Goal: Task Accomplishment & Management: Complete application form

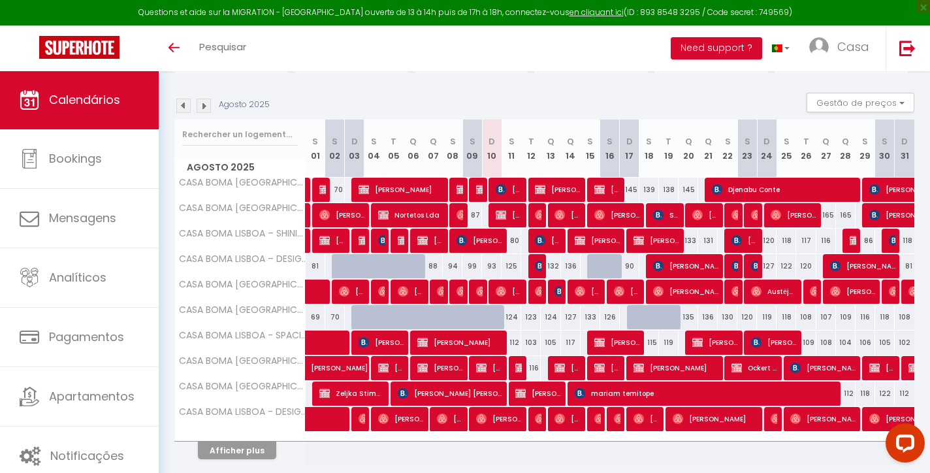
scroll to position [122, 0]
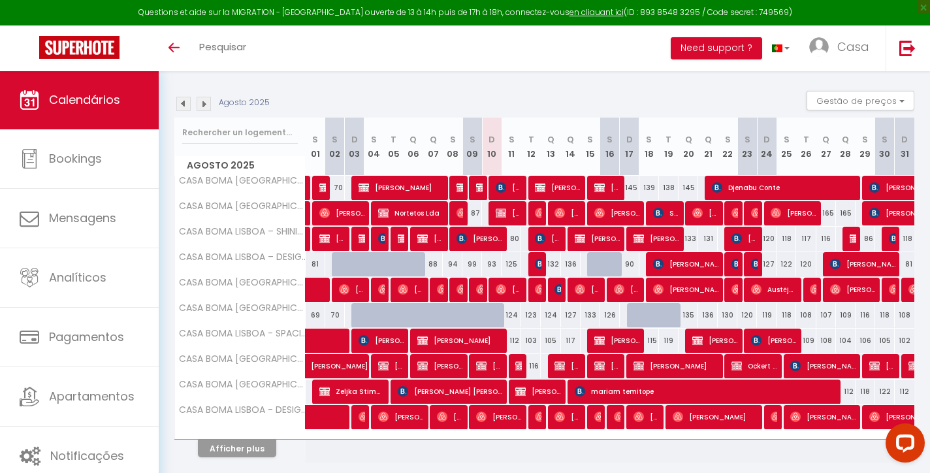
click at [606, 338] on span "[PERSON_NAME]" at bounding box center [618, 340] width 46 height 25
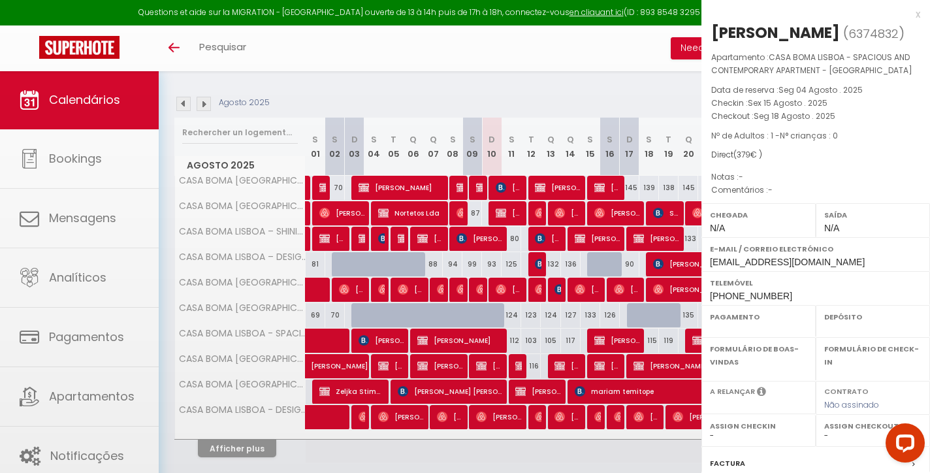
select select "OK"
select select "KO"
select select "0"
select select "1"
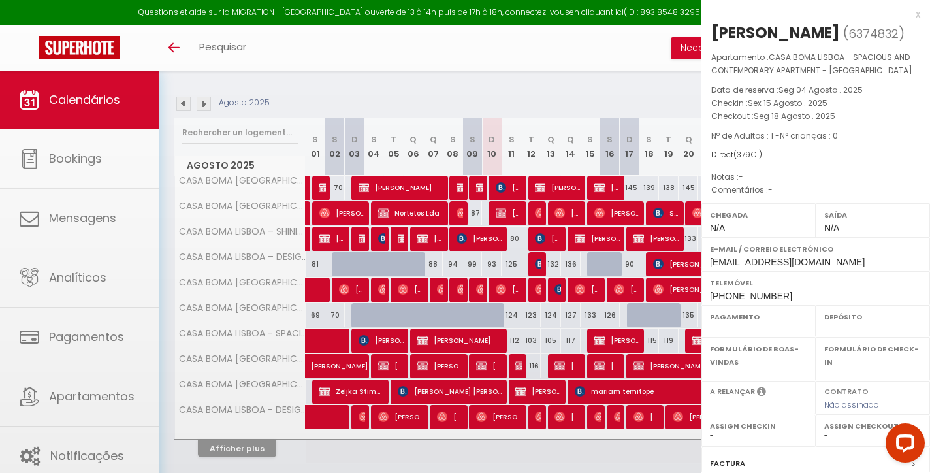
select select
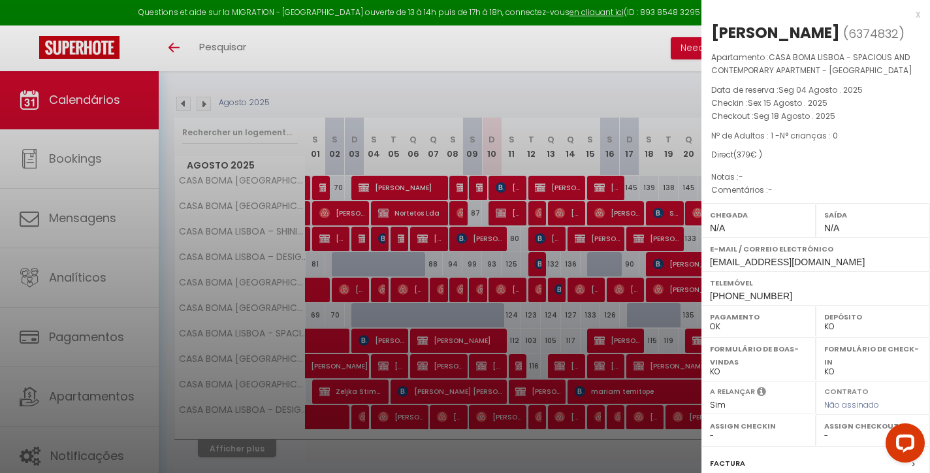
click at [920, 13] on div "x" at bounding box center [811, 15] width 219 height 16
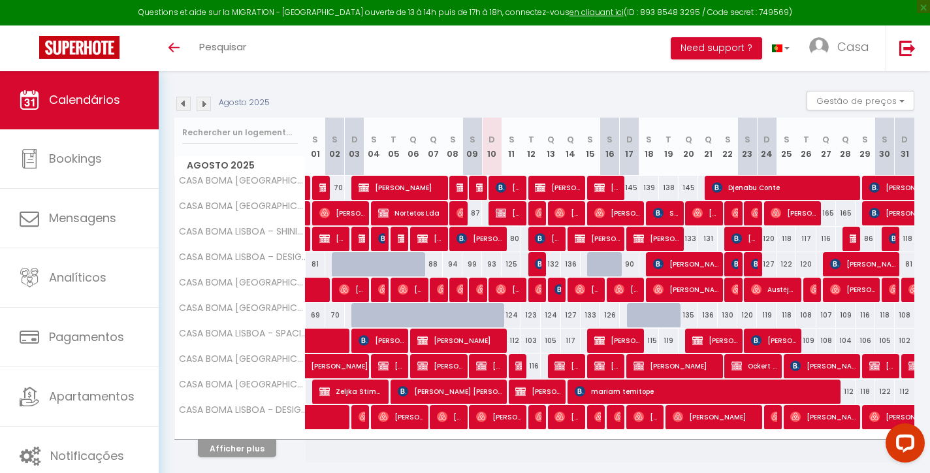
scroll to position [8, 0]
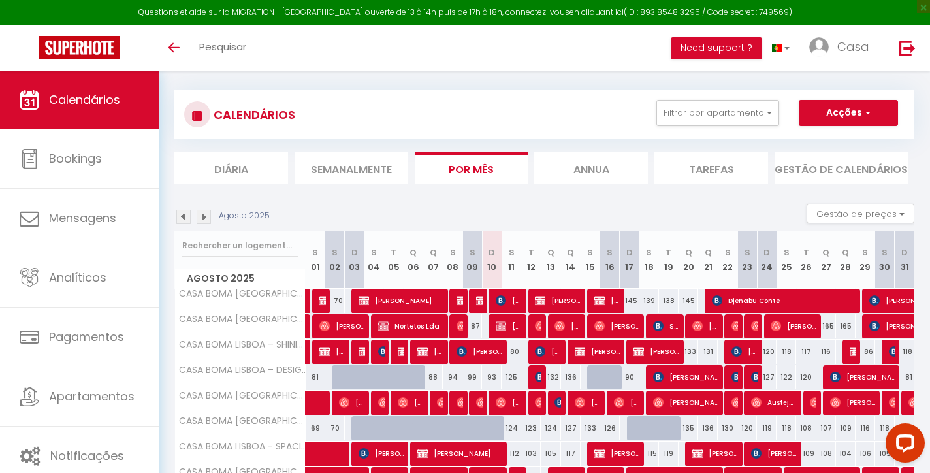
click at [857, 106] on button "Acções" at bounding box center [848, 113] width 99 height 26
click at [827, 135] on link "[GEOGRAPHIC_DATA]" at bounding box center [827, 143] width 96 height 20
select select
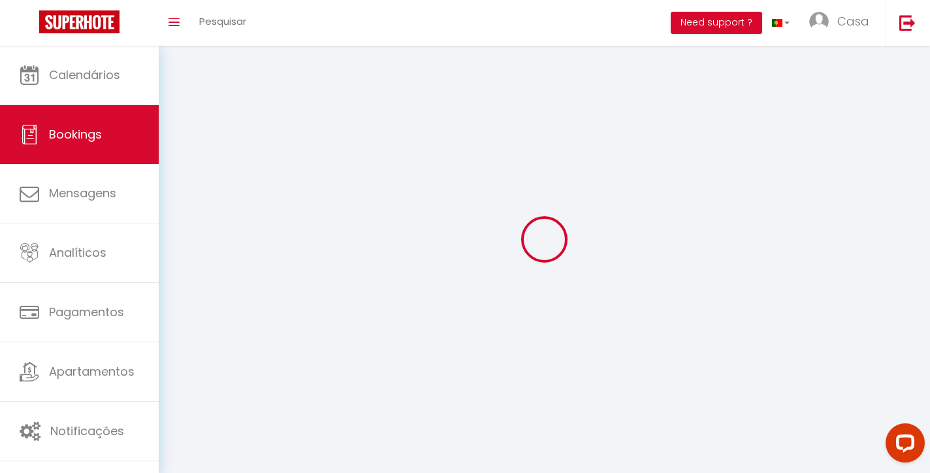
select select
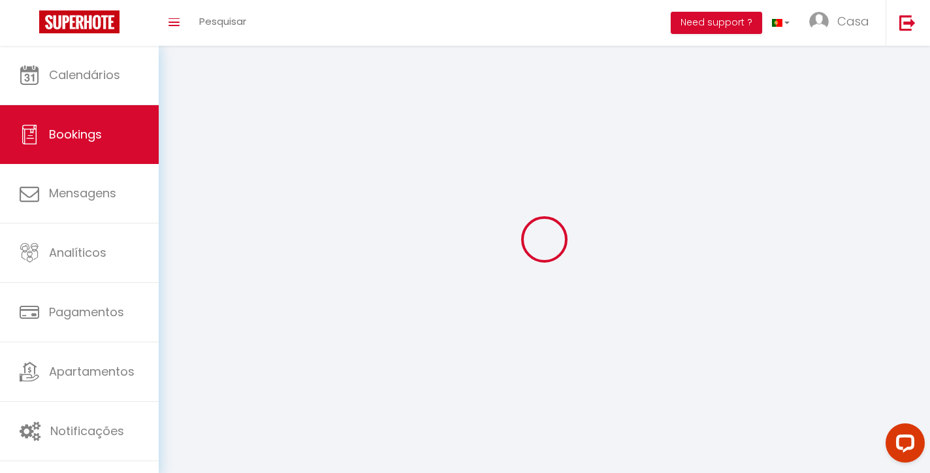
select select
checkbox input "false"
select select
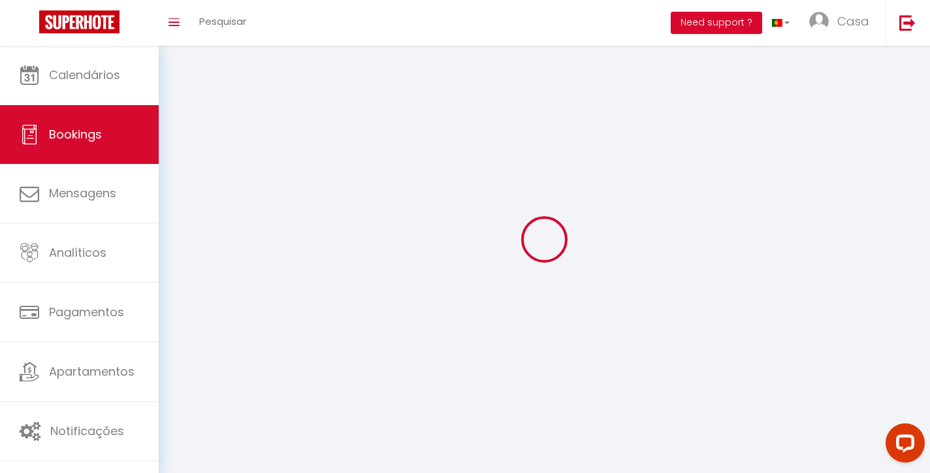
select select
checkbox input "false"
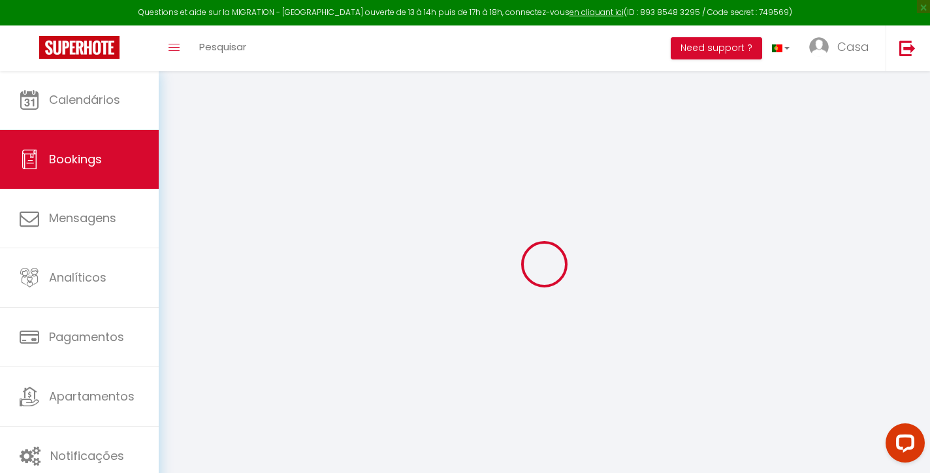
select select
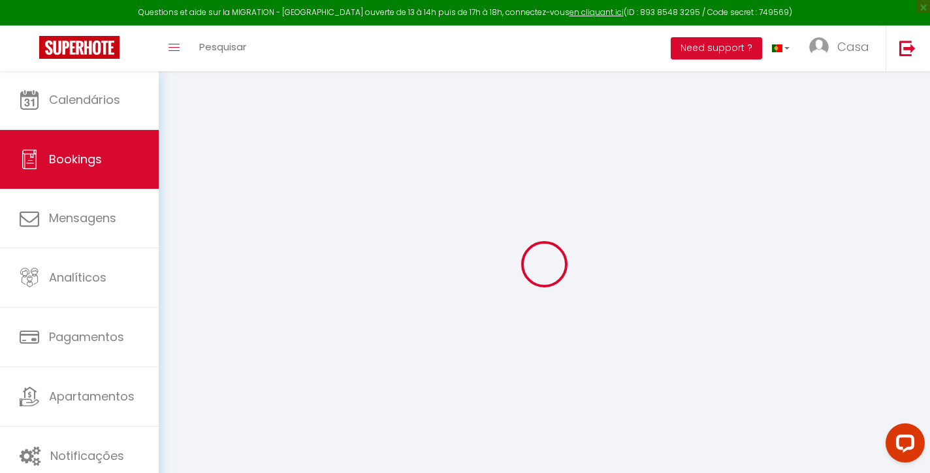
select select
checkbox input "false"
select select
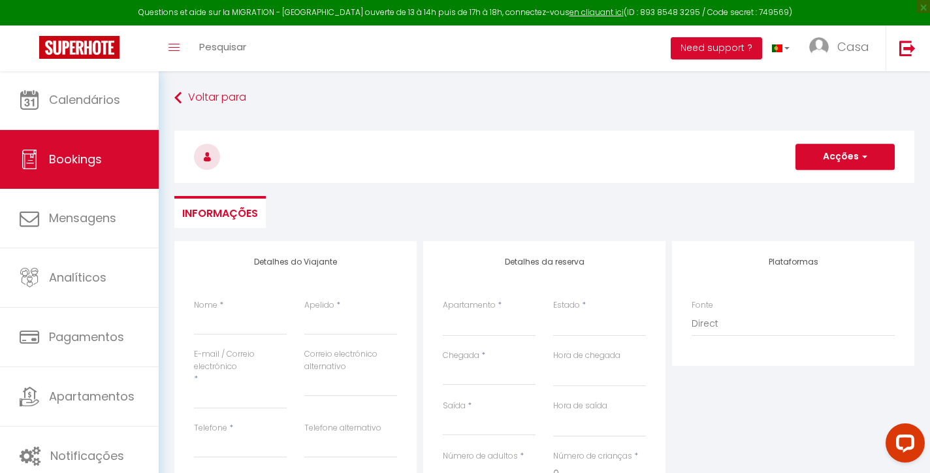
select select
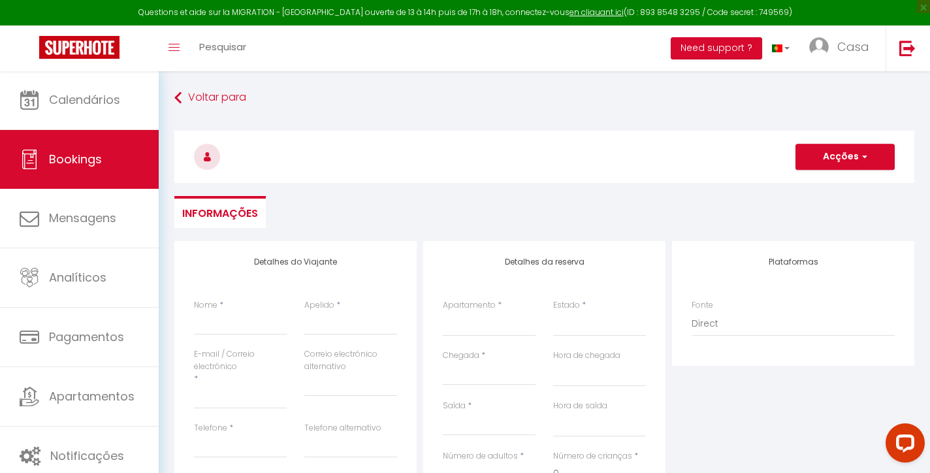
select select
checkbox input "false"
select select
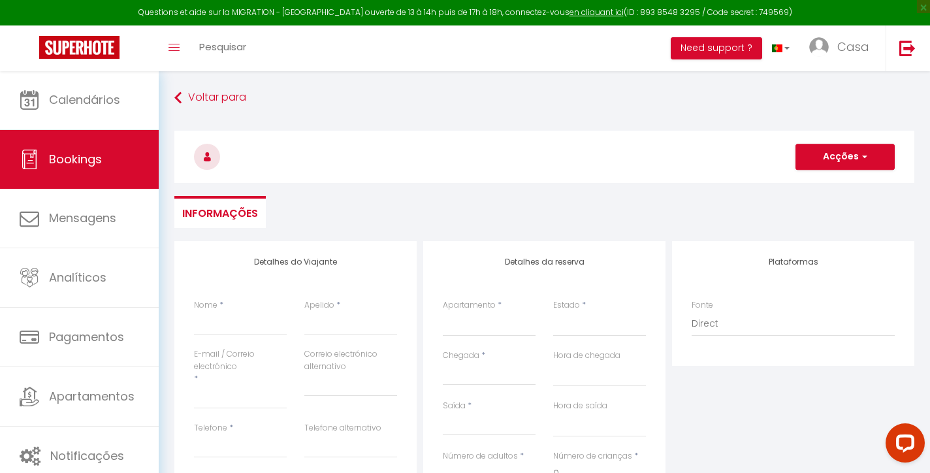
select select
checkbox input "false"
select select
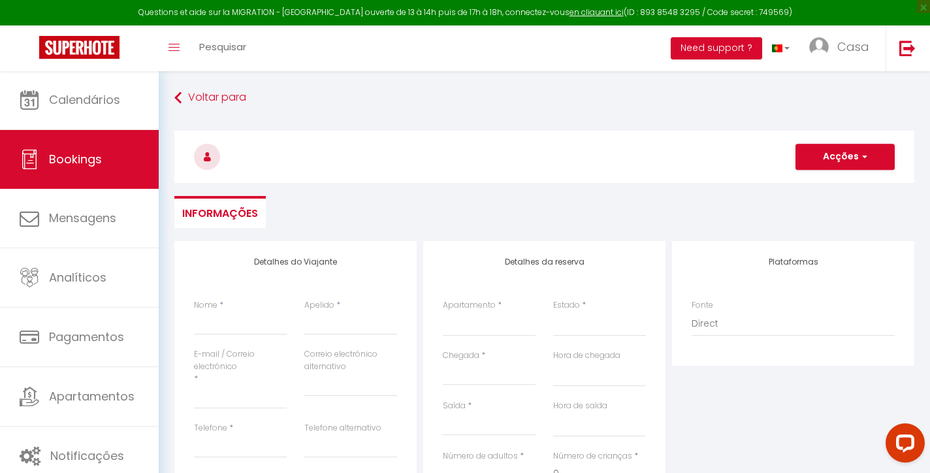
select select
type input "B"
select select
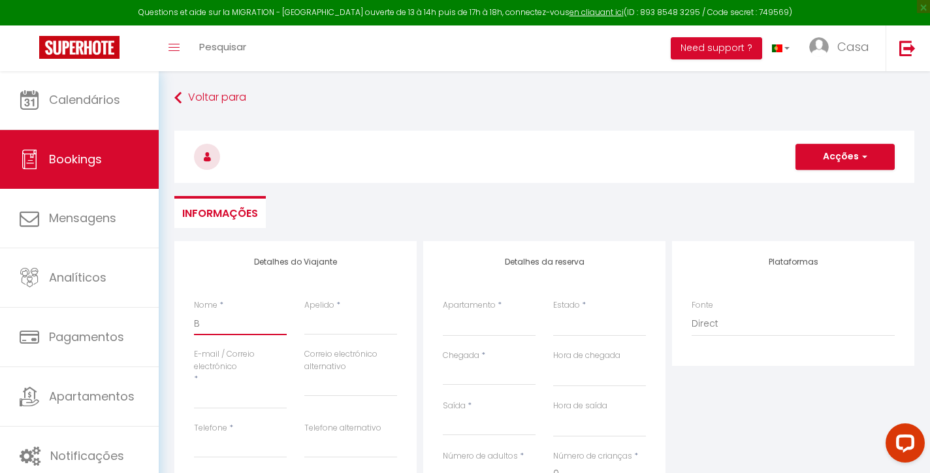
select select
checkbox input "false"
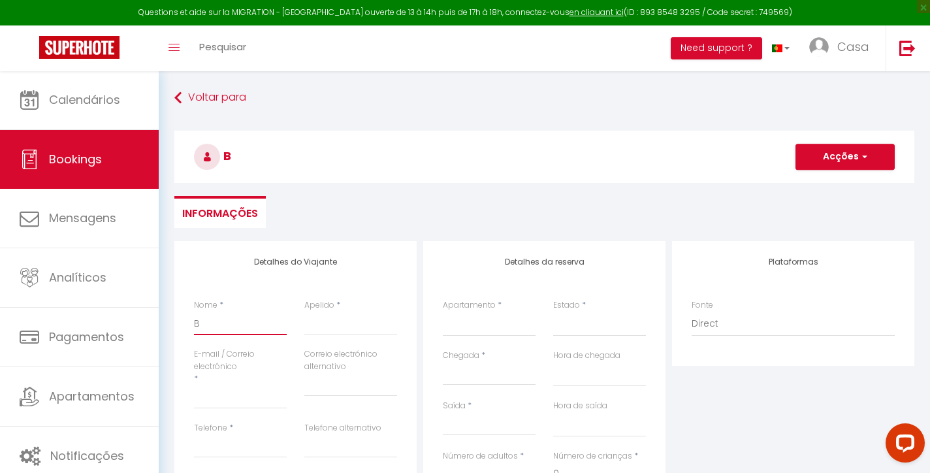
type input "Br"
select select
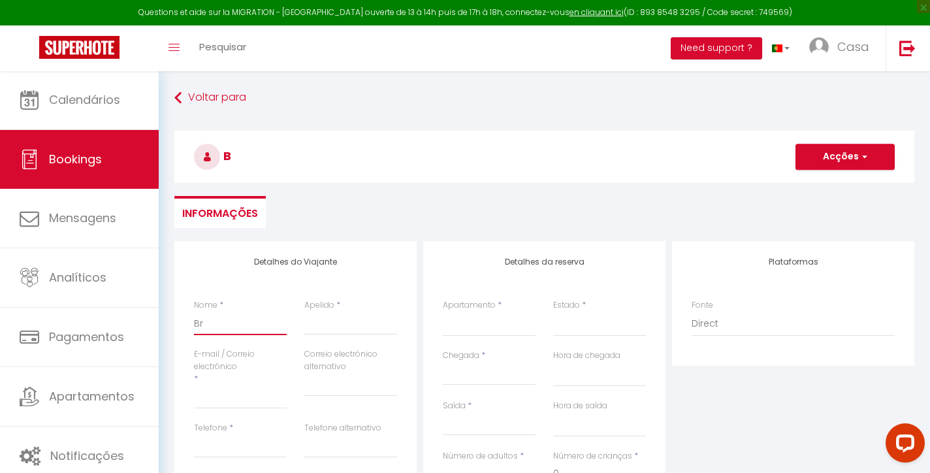
select select
checkbox input "false"
type input "Bru"
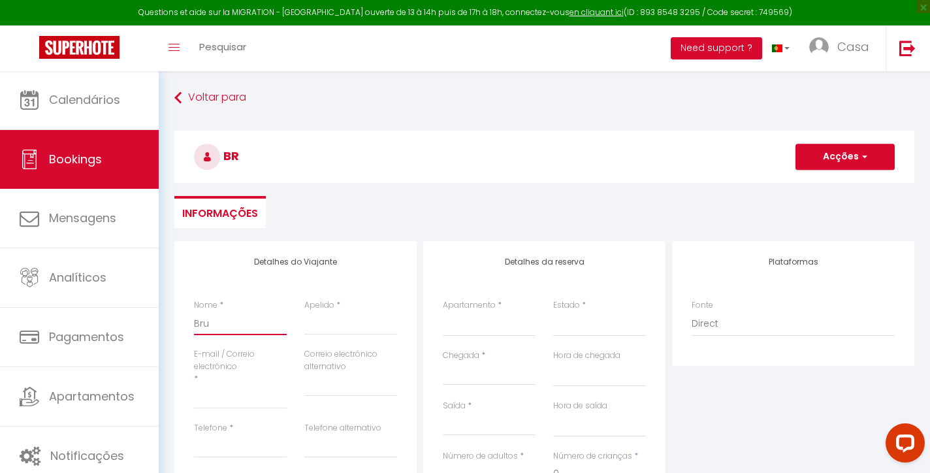
select select
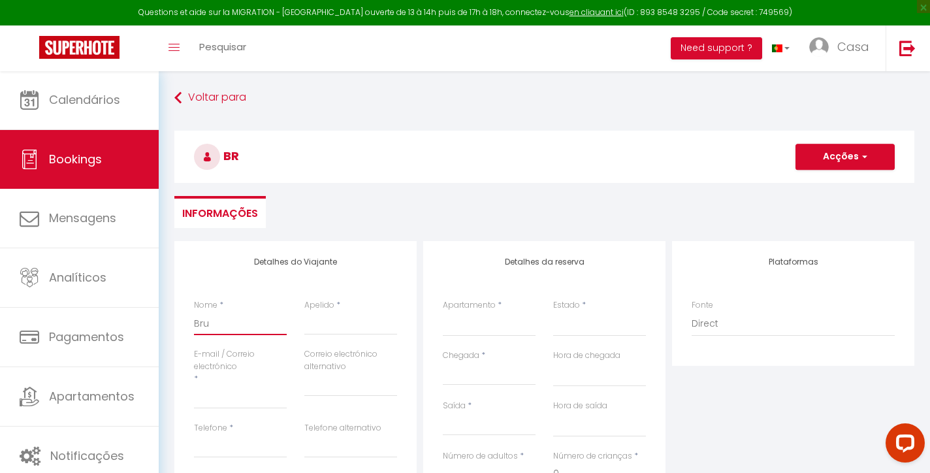
select select
checkbox input "false"
type input "Brun"
select select
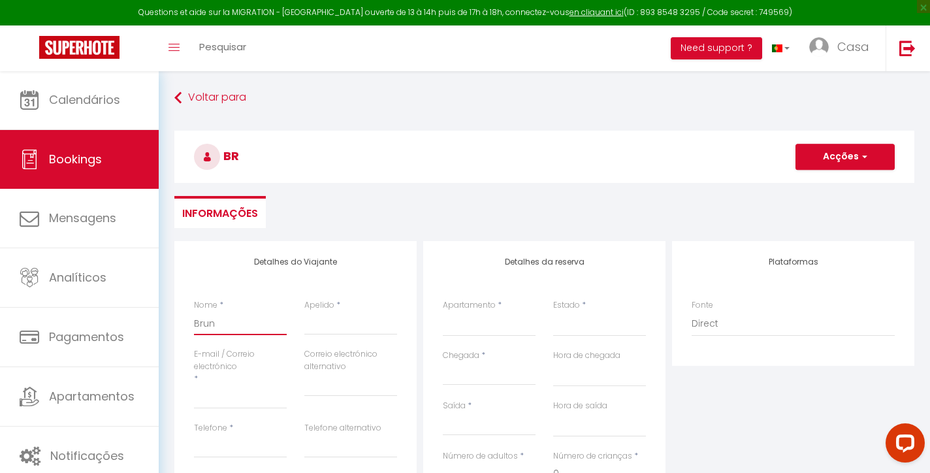
select select
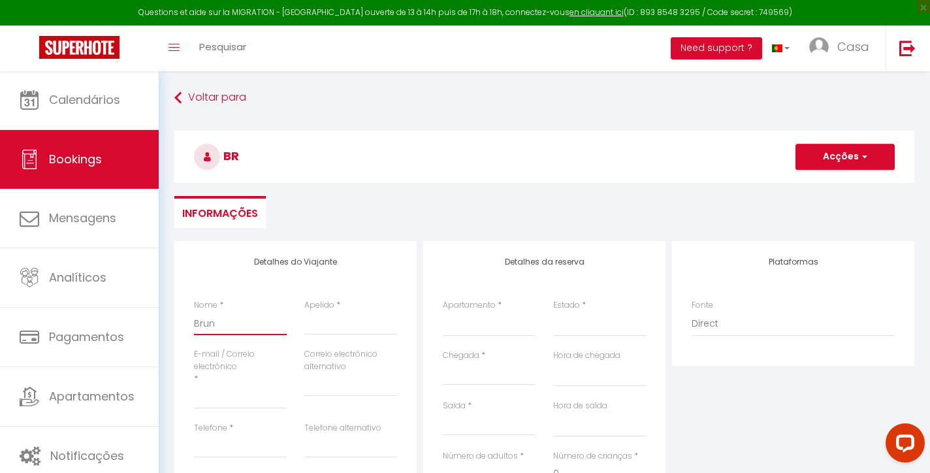
select select
checkbox input "false"
type input "Bruna"
select select
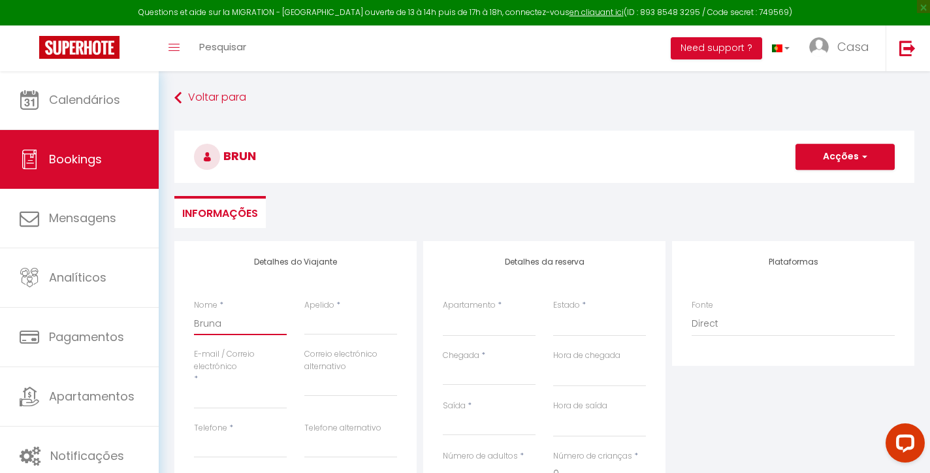
select select
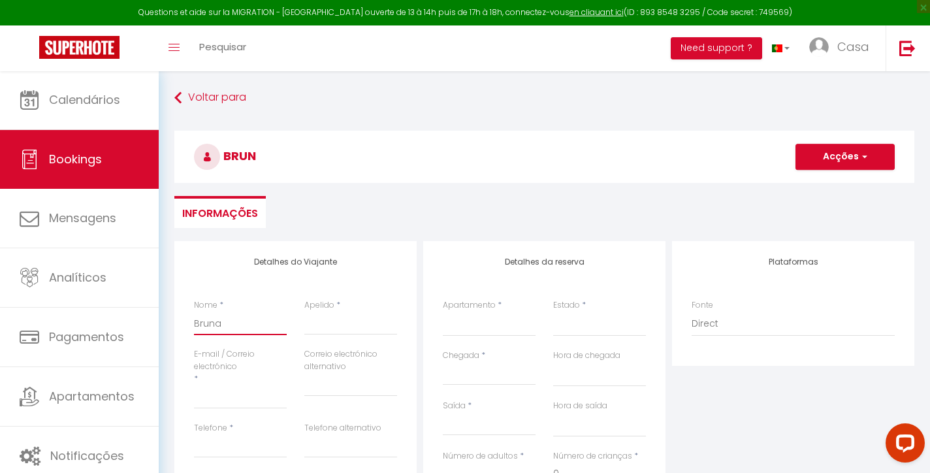
checkbox input "false"
type input "Bruna"
type input "s"
select select
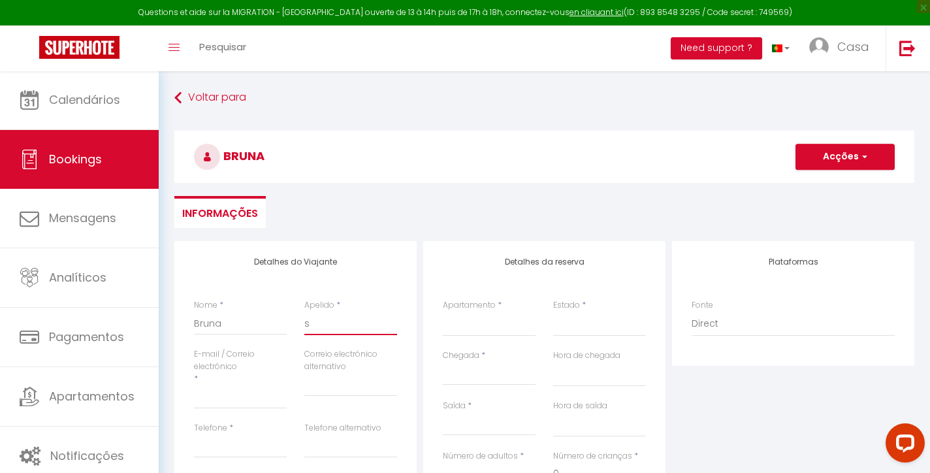
select select
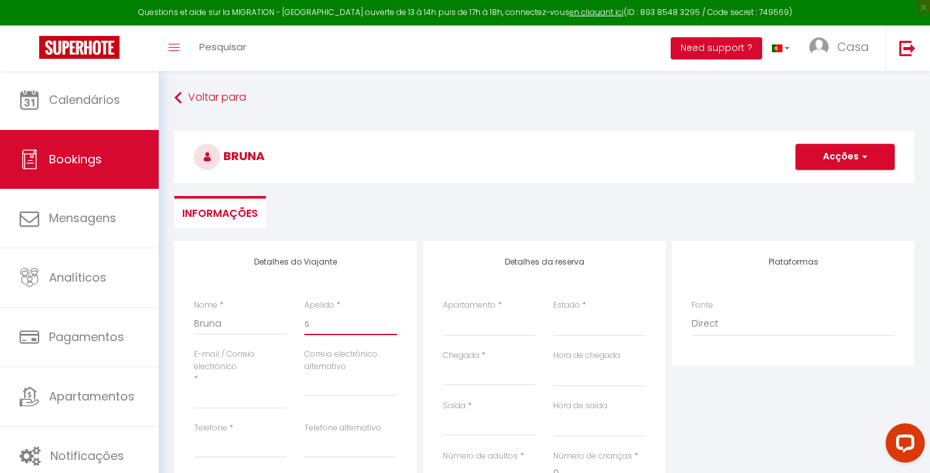
checkbox input "false"
type input "sa"
select select
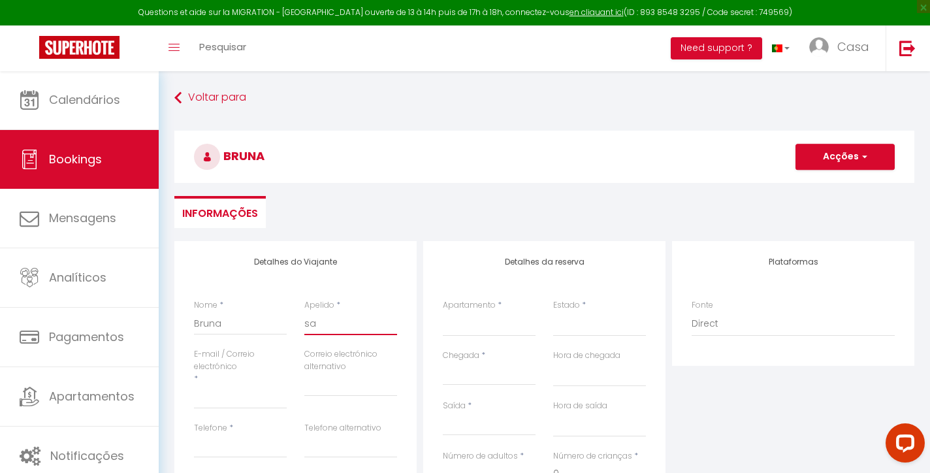
select select
checkbox input "false"
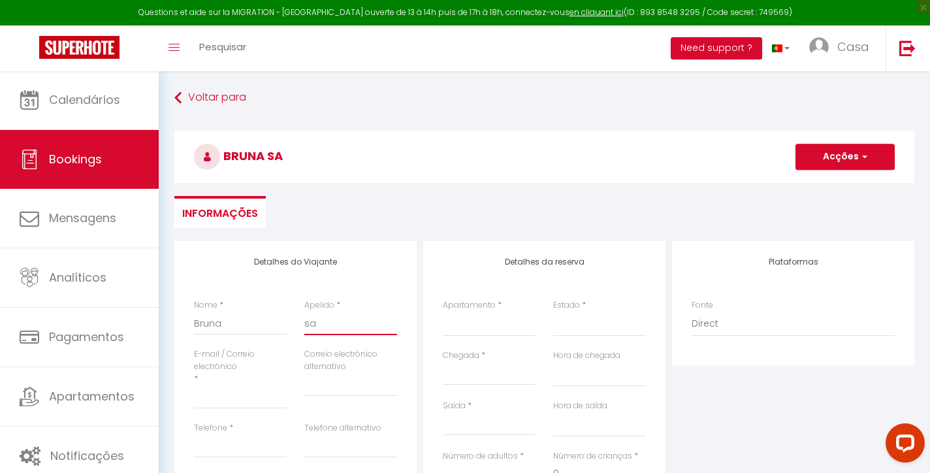
type input "san"
select select
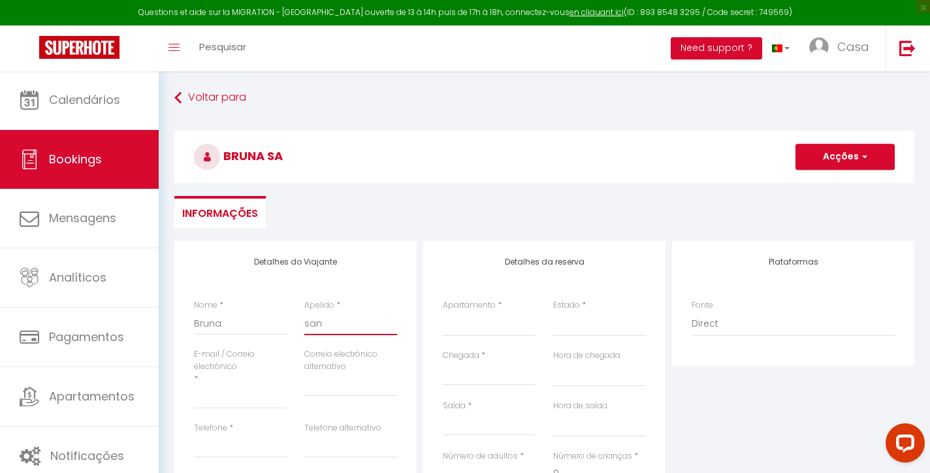
select select
checkbox input "false"
type input "sant"
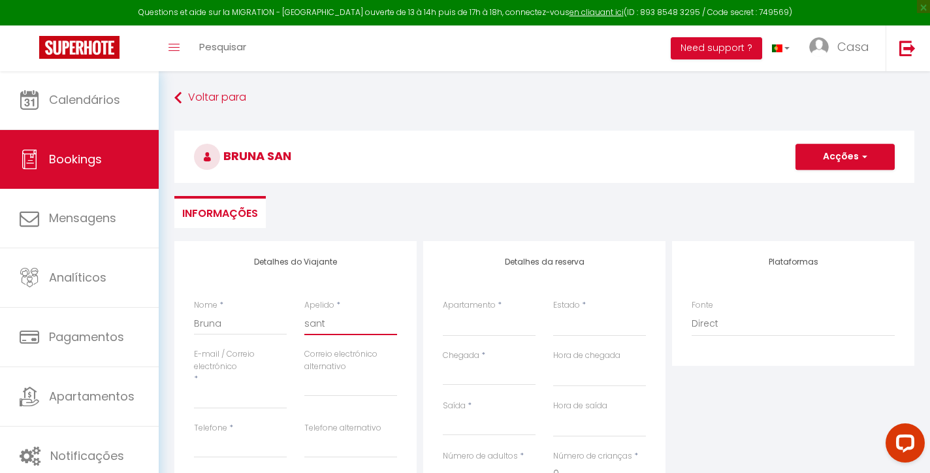
select select
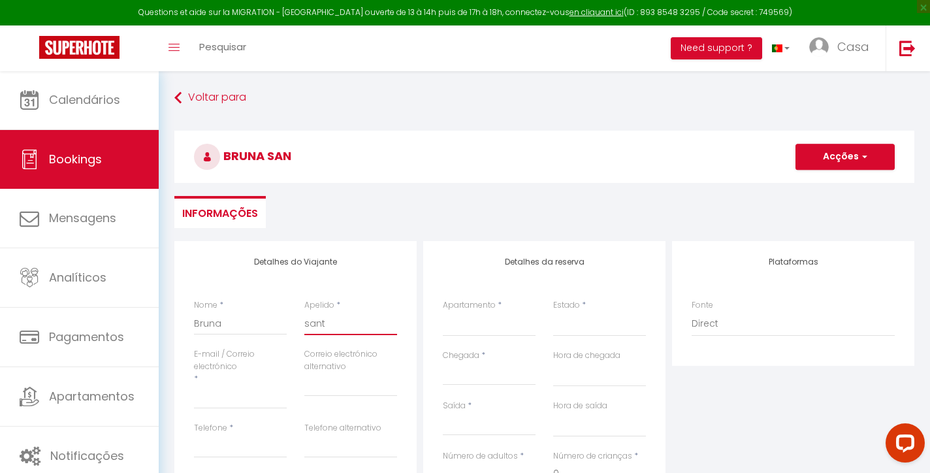
select select
checkbox input "false"
type input "santa"
select select
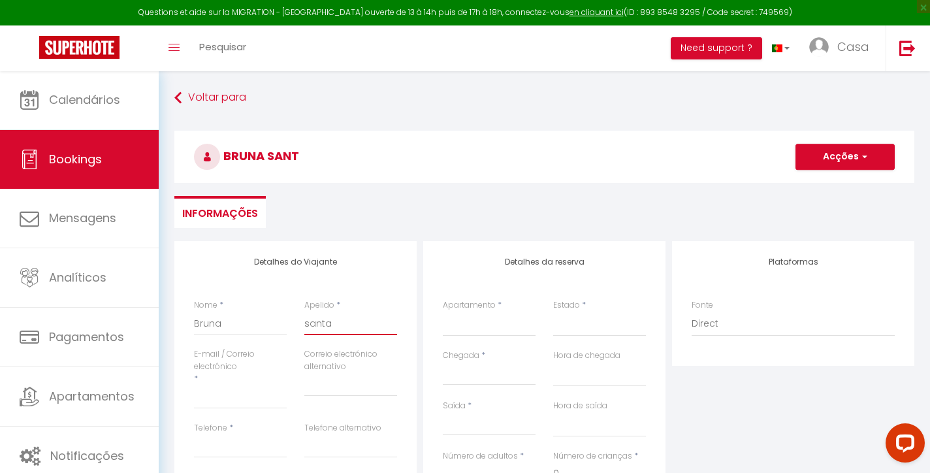
select select
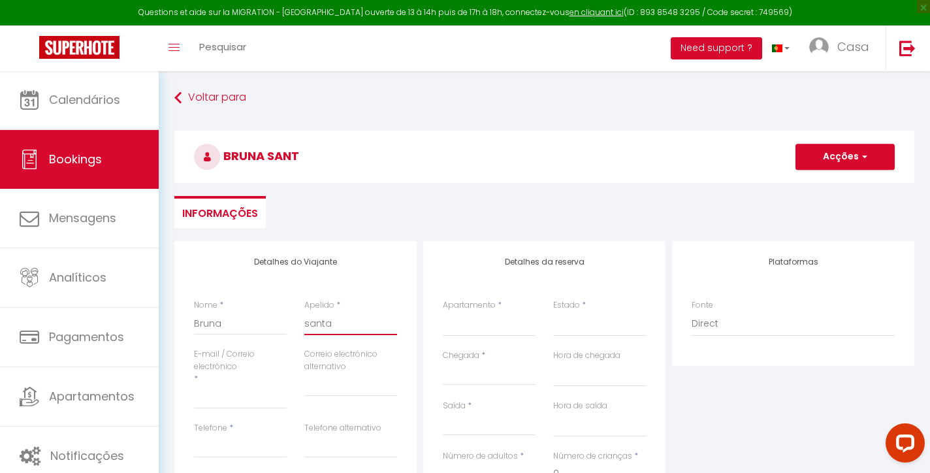
select select
checkbox input "false"
type input "santan"
select select
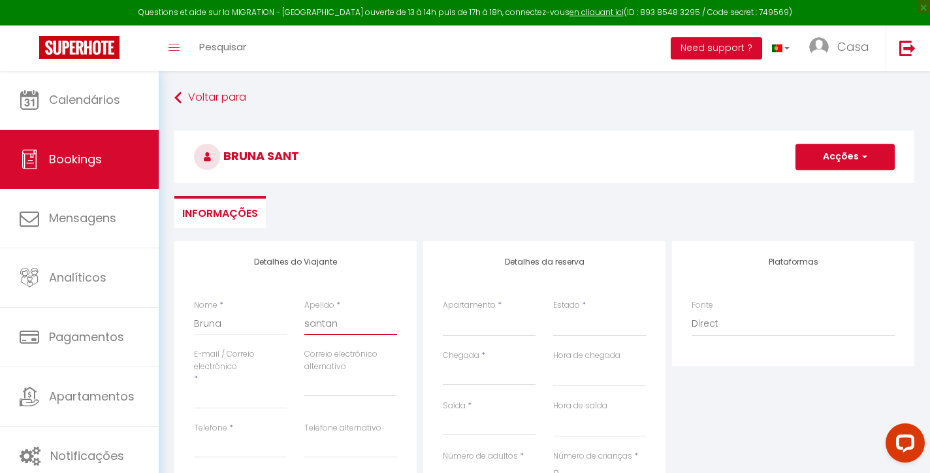
select select
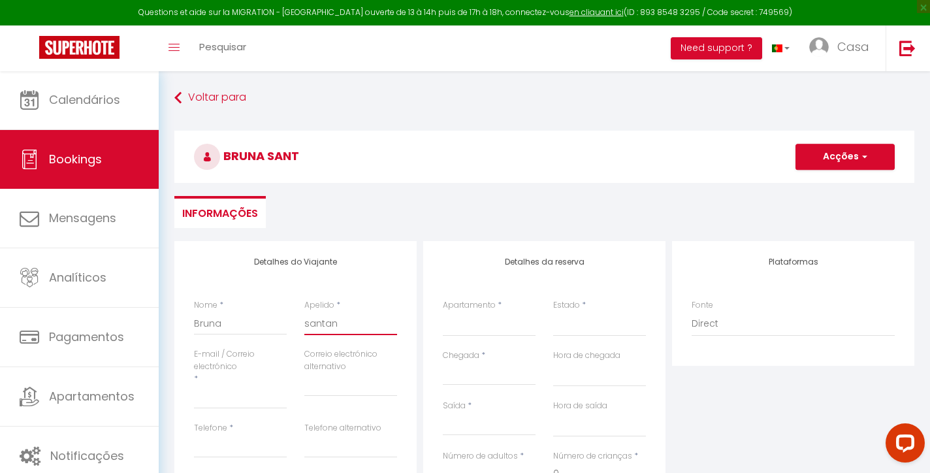
checkbox input "false"
type input "[PERSON_NAME]"
select select
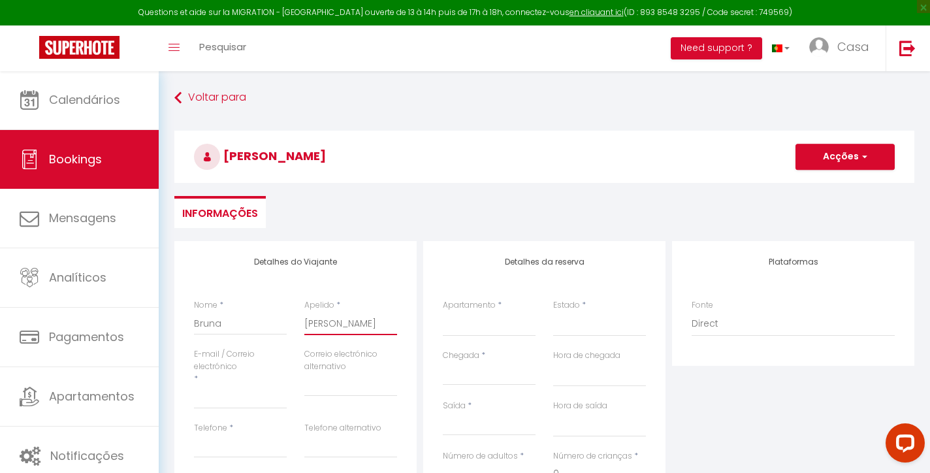
select select
checkbox input "false"
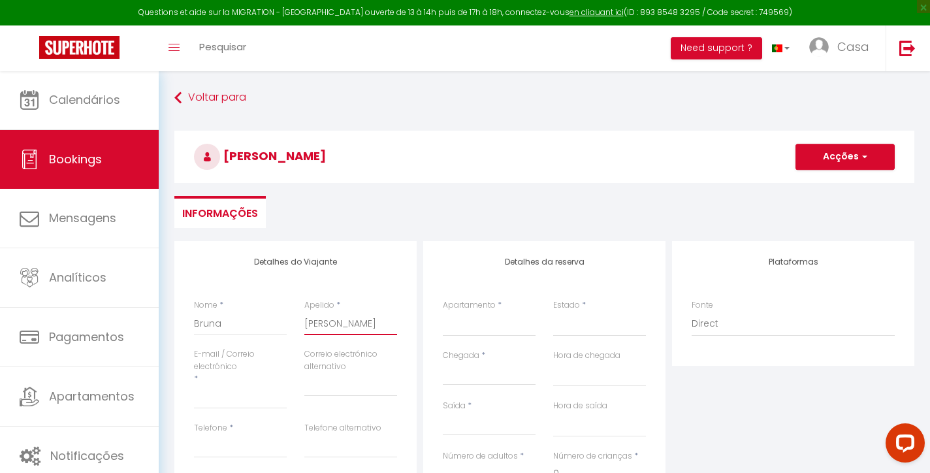
type input "[PERSON_NAME]"
click at [243, 382] on div "E-mail / Correio electrónico *" at bounding box center [240, 378] width 93 height 61
type input "b"
select select
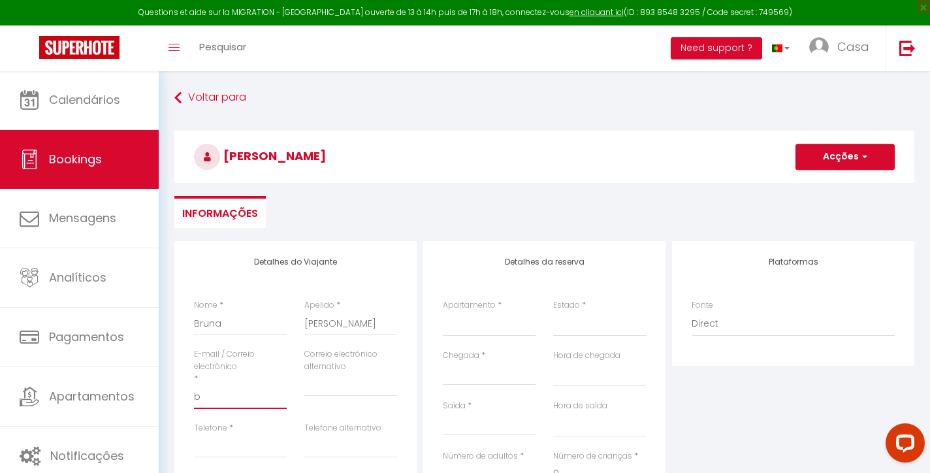
select select
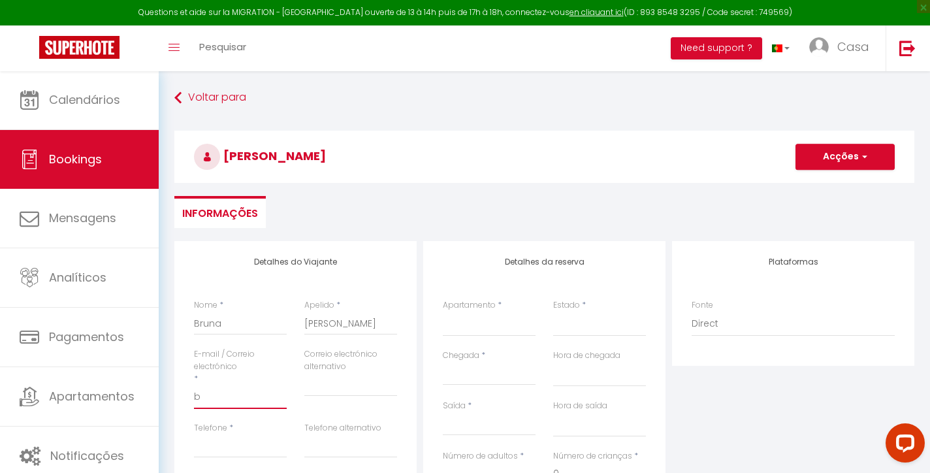
checkbox input "false"
type input "bo"
select select
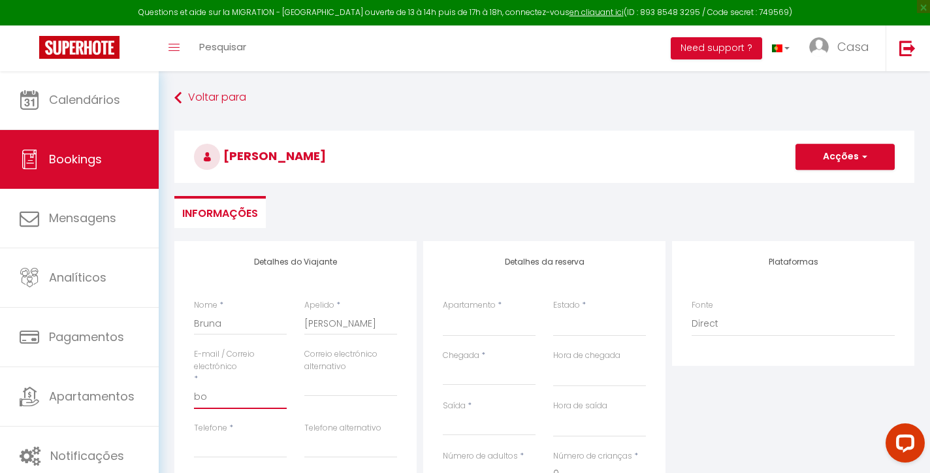
select select
checkbox input "false"
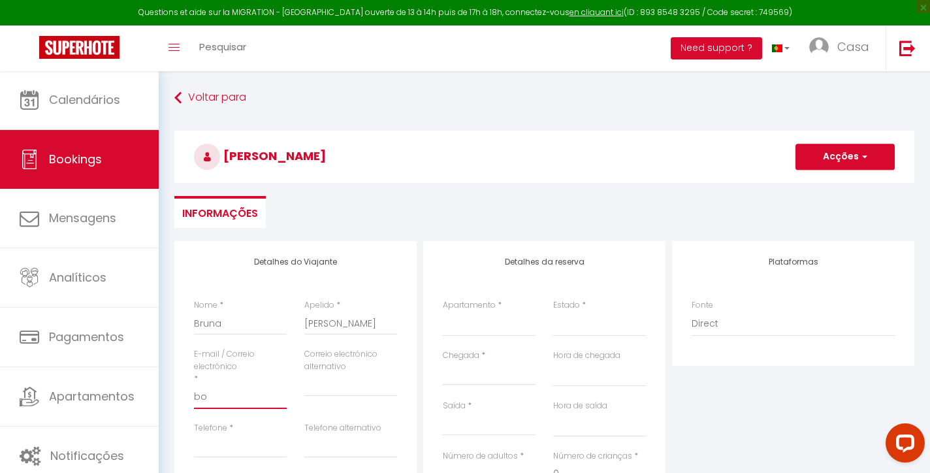
type input "boo"
select select
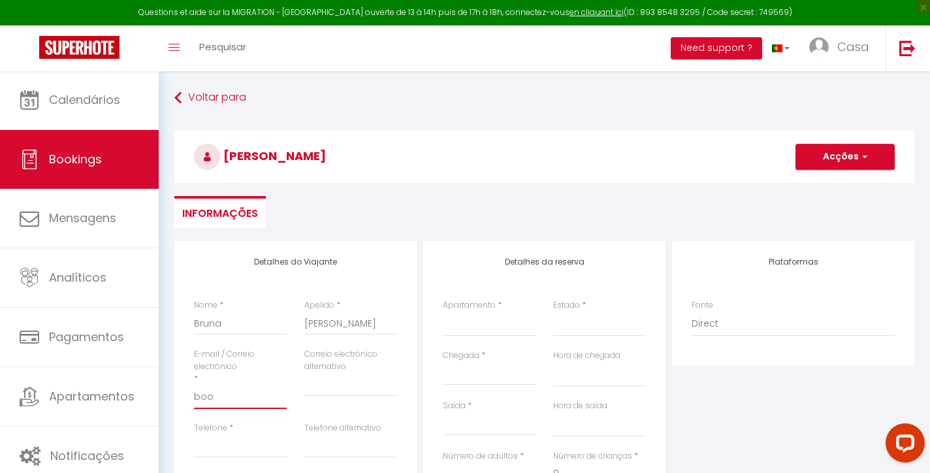
select select
checkbox input "false"
type input "[EMAIL_ADDRESS][DOMAIN_NAME]"
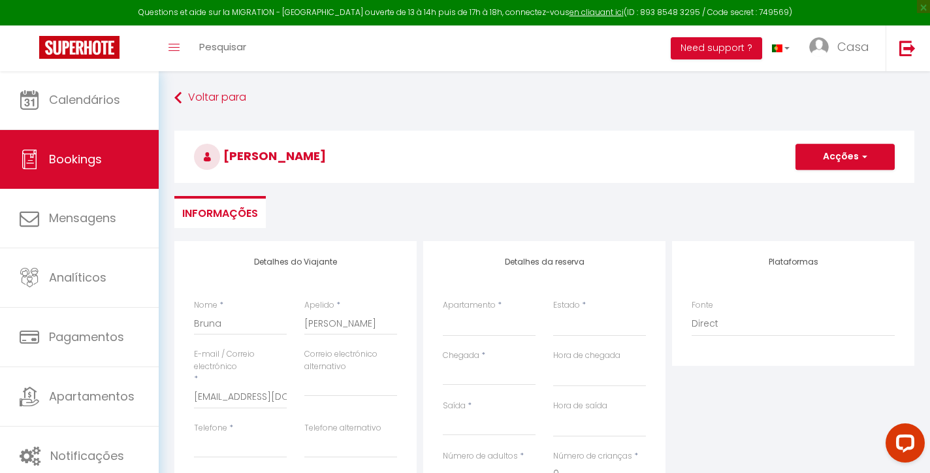
select select
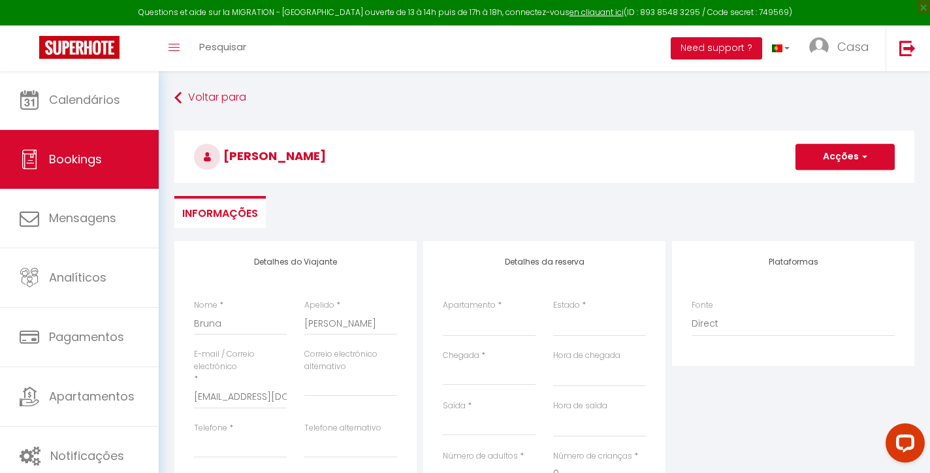
select select
checkbox input "false"
select select
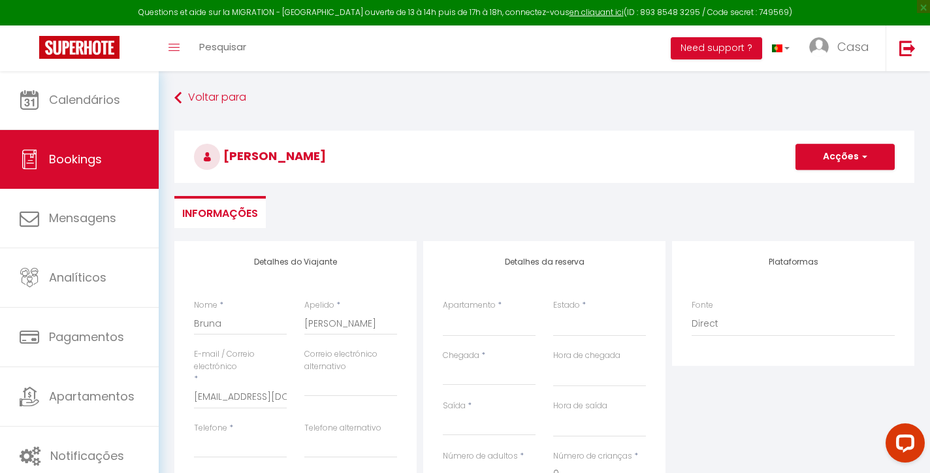
select select
click at [516, 318] on select "CASA BOMA [GEOGRAPHIC_DATA] - MODERN & LUMINOUS APARTMENT WITH BALCONY - [PERSO…" at bounding box center [489, 324] width 93 height 25
click at [572, 326] on select "Confirmado Não confirmado Cancelado Cancelado pelo viajante No Show Request" at bounding box center [599, 324] width 93 height 25
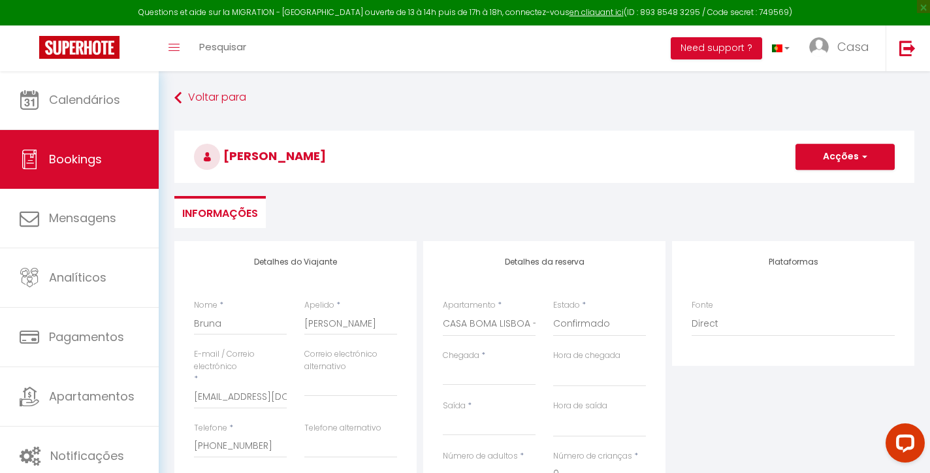
click at [472, 371] on input "Chegada" at bounding box center [489, 375] width 93 height 17
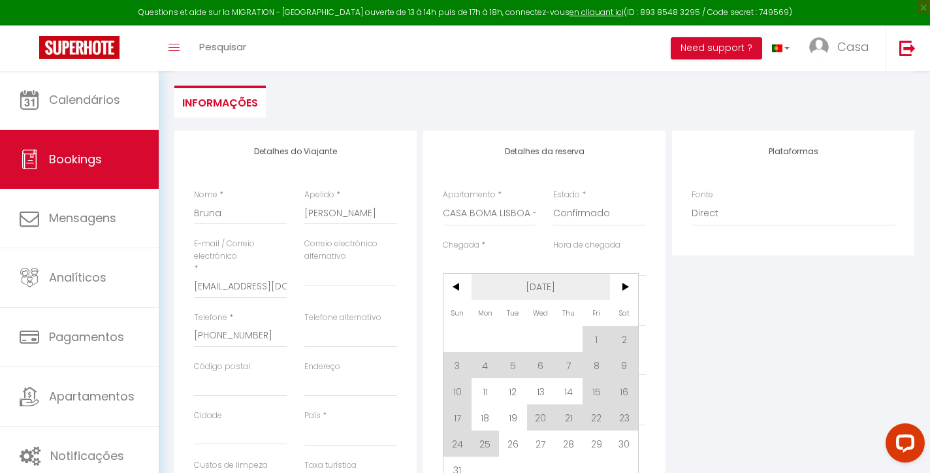
scroll to position [117, 0]
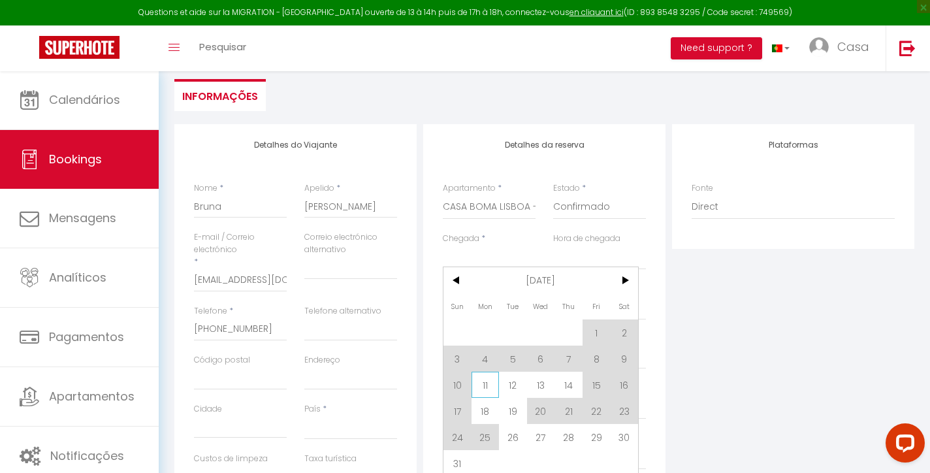
click at [489, 383] on span "11" at bounding box center [486, 385] width 28 height 26
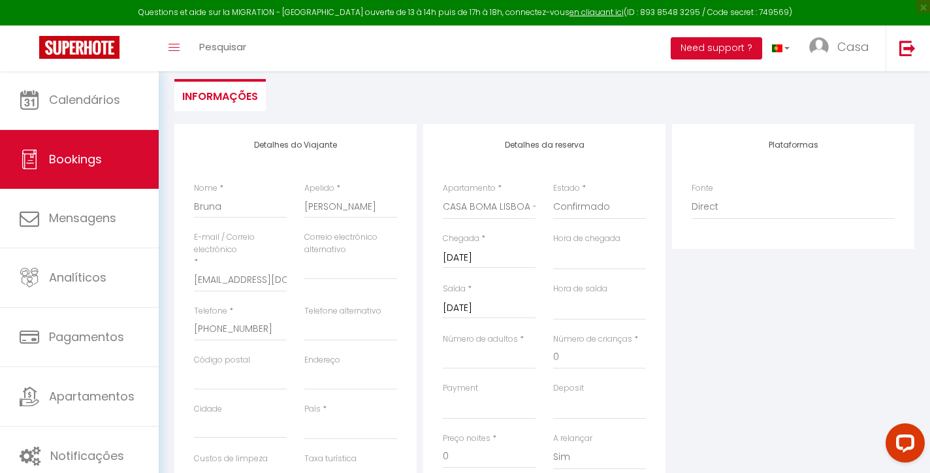
click at [528, 312] on input "[DATE]" at bounding box center [489, 308] width 93 height 17
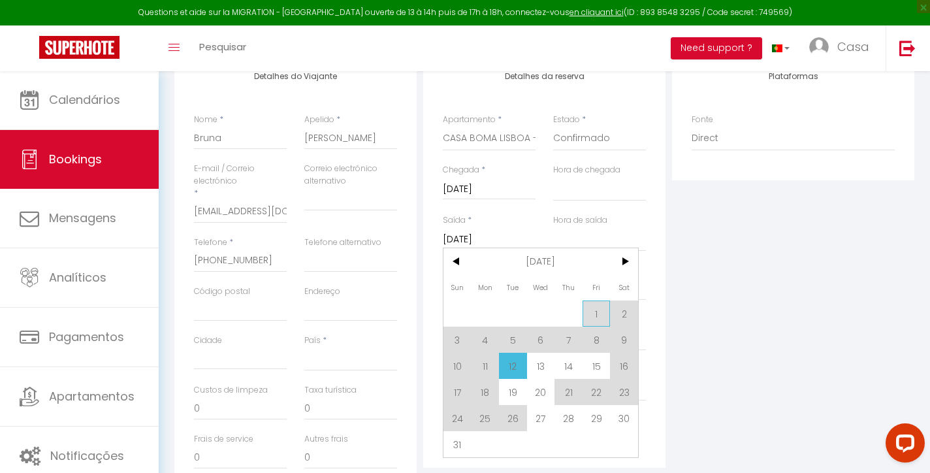
scroll to position [204, 0]
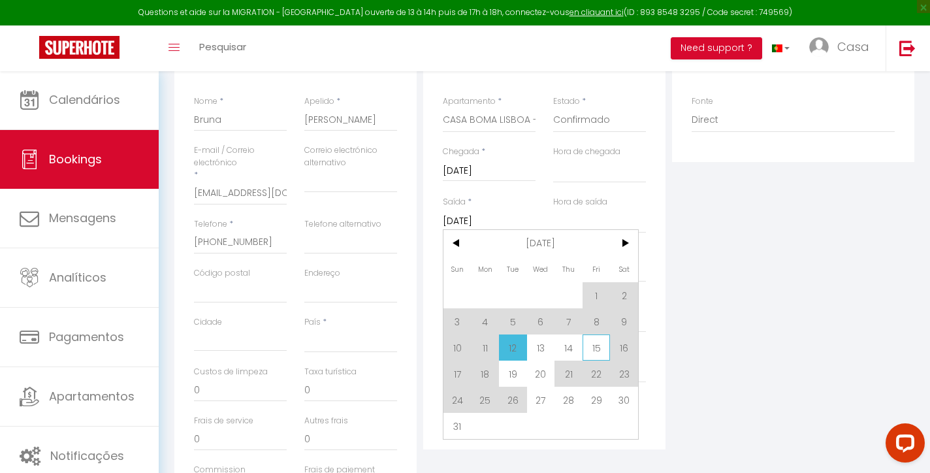
click at [597, 356] on span "15" at bounding box center [597, 348] width 28 height 26
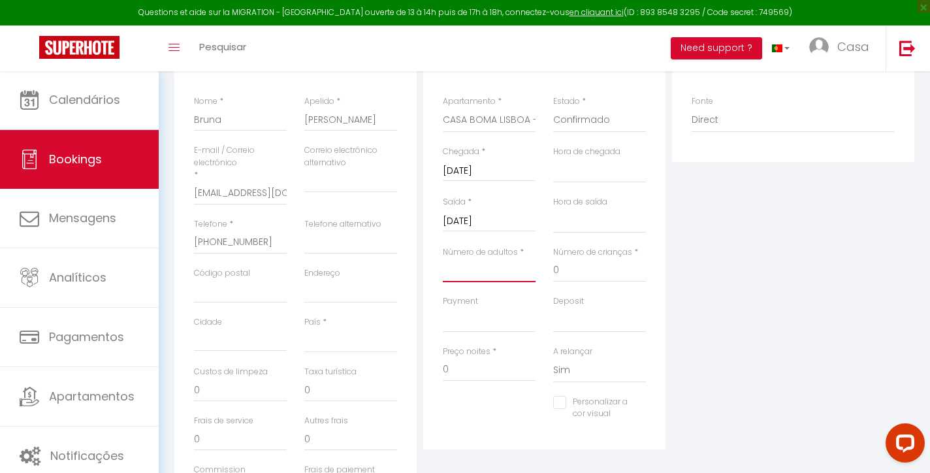
click at [495, 270] on input "Número de adultos" at bounding box center [489, 271] width 93 height 24
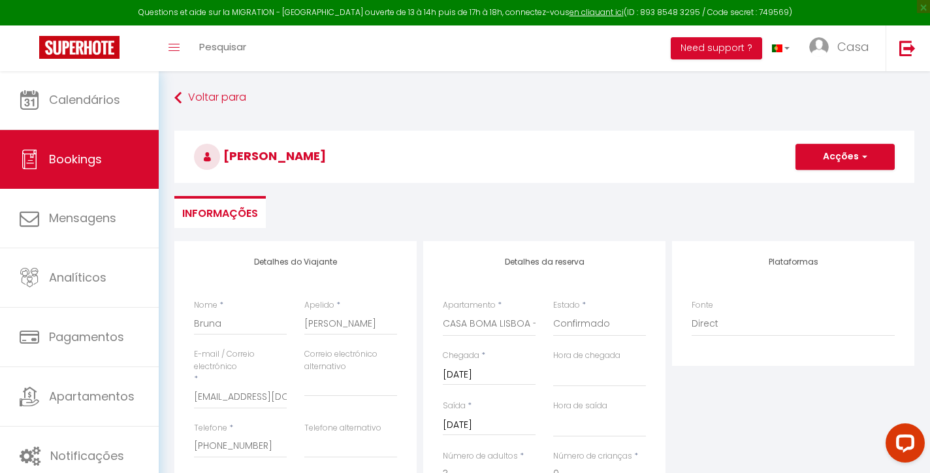
scroll to position [0, 0]
click at [838, 152] on button "Acções" at bounding box center [845, 157] width 99 height 26
click at [809, 186] on link "Salvar" at bounding box center [832, 185] width 103 height 17
click at [838, 158] on button "Acções" at bounding box center [845, 157] width 99 height 26
click at [809, 186] on link "Salvar" at bounding box center [832, 185] width 103 height 17
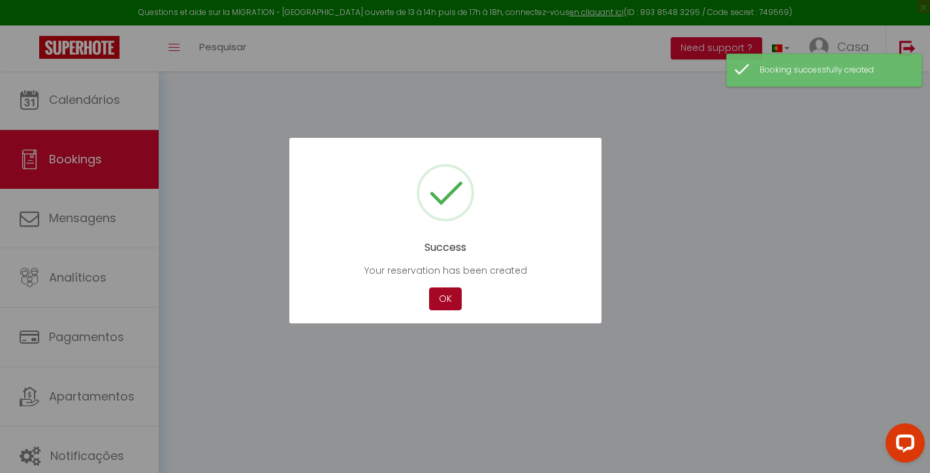
click at [446, 298] on button "OK" at bounding box center [445, 298] width 33 height 23
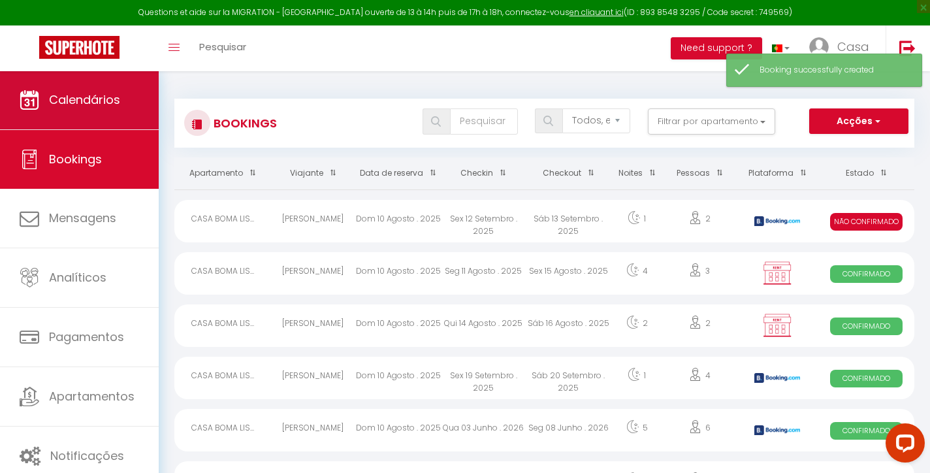
click at [139, 108] on link "Calendários" at bounding box center [79, 100] width 159 height 59
